Goal: Answer question/provide support: Answer question/provide support

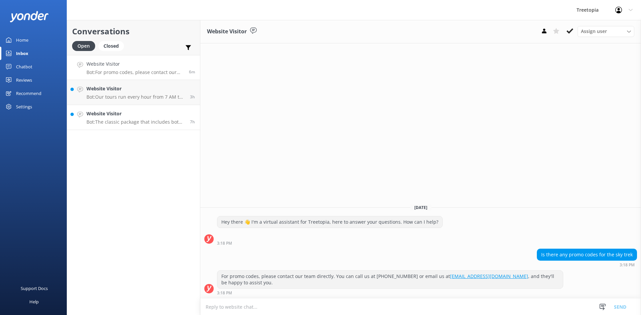
click at [148, 117] on h4 "Website Visitor" at bounding box center [135, 113] width 98 height 7
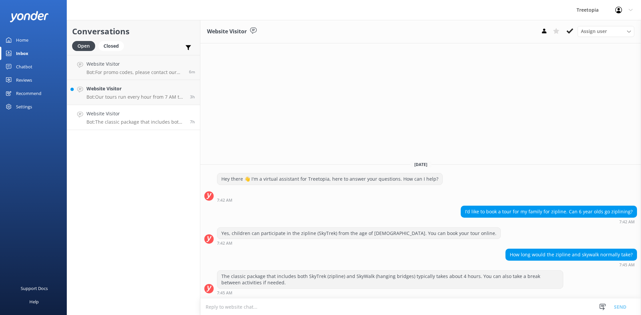
click at [144, 117] on h4 "Website Visitor" at bounding box center [135, 113] width 98 height 7
drag, startPoint x: 148, startPoint y: 119, endPoint x: 133, endPoint y: 117, distance: 14.8
click at [125, 121] on p "Bot: The classic package that includes both SkyTrek (zipline) and SkyWalk (hang…" at bounding box center [135, 122] width 98 height 6
click at [568, 30] on icon at bounding box center [570, 31] width 7 height 7
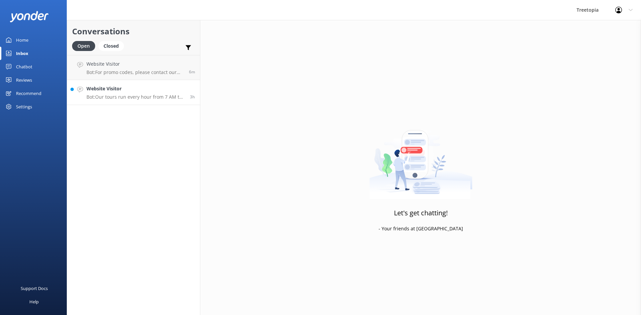
click at [137, 95] on p "Bot: Our tours run every hour from 7 AM to 3 PM. You can check availability by …" at bounding box center [135, 97] width 98 height 6
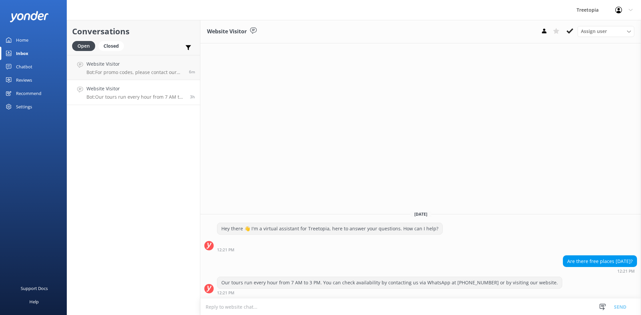
click at [144, 89] on h4 "Website Visitor" at bounding box center [135, 88] width 98 height 7
click at [144, 69] on div "Website Visitor Bot: For promo codes, please contact our team directly. You can…" at bounding box center [134, 67] width 97 height 14
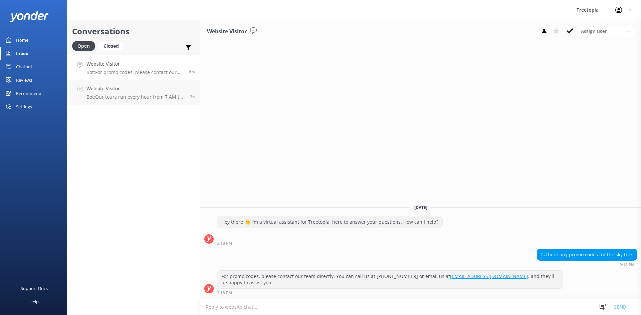
click at [247, 150] on div "Website Visitor Assign user [PERSON_NAME] Customer Support [PERSON_NAME] [DATE]…" at bounding box center [420, 167] width 441 height 295
click at [174, 98] on p "Bot: Our tours run every hour from 7 AM to 3 PM. You can check availability by …" at bounding box center [135, 97] width 98 height 6
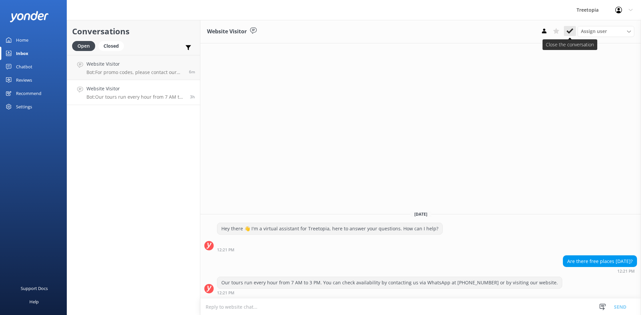
click at [575, 32] on button at bounding box center [570, 31] width 12 height 10
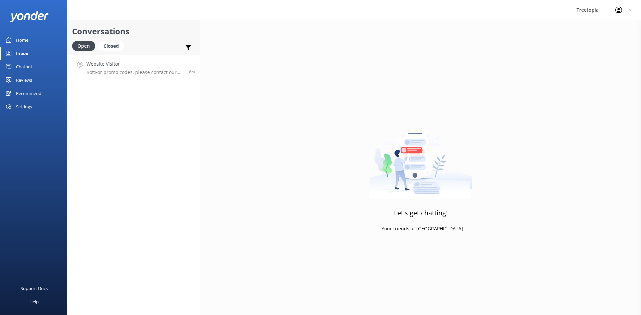
drag, startPoint x: 131, startPoint y: 68, endPoint x: 163, endPoint y: 69, distance: 32.1
click at [131, 68] on div "Website Visitor Bot: For promo codes, please contact our team directly. You can…" at bounding box center [134, 67] width 97 height 14
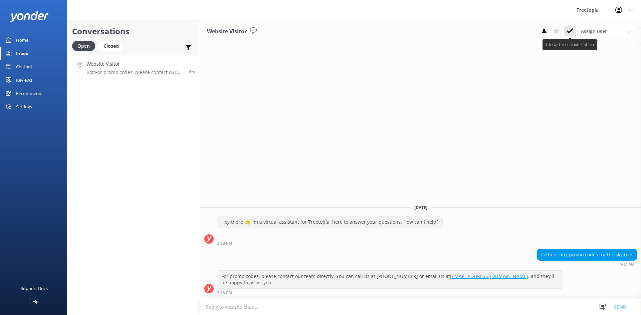
click at [566, 32] on button at bounding box center [570, 31] width 12 height 10
